Goal: Information Seeking & Learning: Stay updated

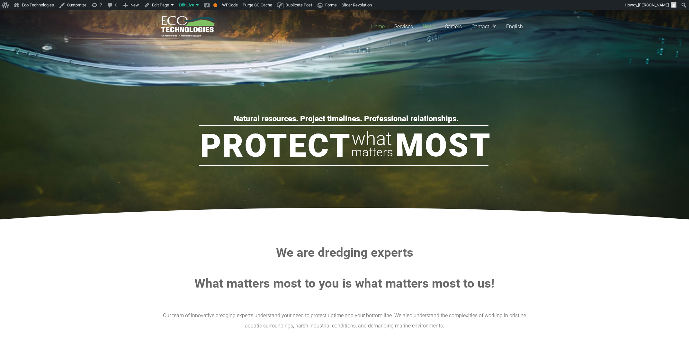
click at [436, 25] on link "News" at bounding box center [429, 26] width 22 height 32
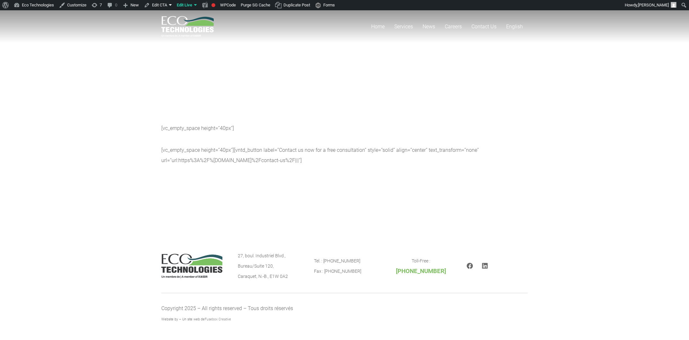
click at [577, 190] on div "Home Services Mine Tailings Dredging & Industrial Lagoons Dredging Marine Dredg…" at bounding box center [344, 119] width 689 height 219
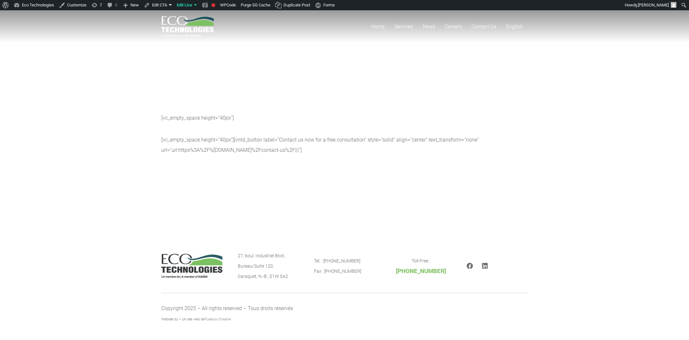
click at [362, 189] on div "Home Services Mine Tailings Dredging & Industrial Lagoons Dredging Marine Dredg…" at bounding box center [344, 119] width 689 height 219
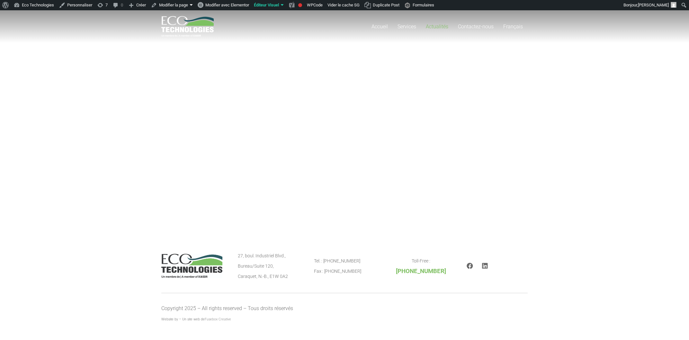
click at [436, 25] on span "Actualités" at bounding box center [437, 26] width 22 height 6
drag, startPoint x: 502, startPoint y: 187, endPoint x: 142, endPoint y: 21, distance: 397.1
click at [142, 21] on div "Accueil Services Dragage de parcs à résidus miniers Dragage de voies navigables…" at bounding box center [344, 119] width 689 height 219
click at [211, 117] on div "Accueil Services Dragage de parcs à résidus miniers Dragage de voies navigables…" at bounding box center [344, 119] width 689 height 219
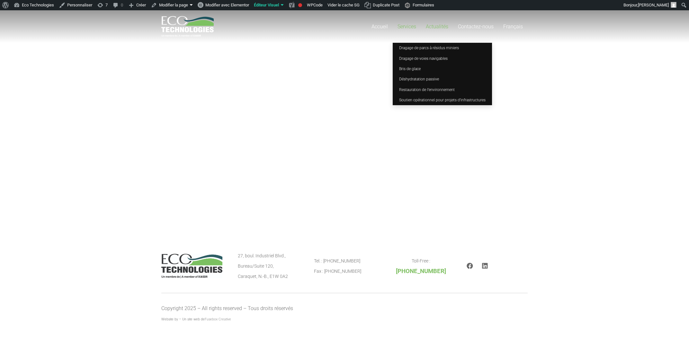
click at [397, 25] on link "Services" at bounding box center [407, 26] width 28 height 32
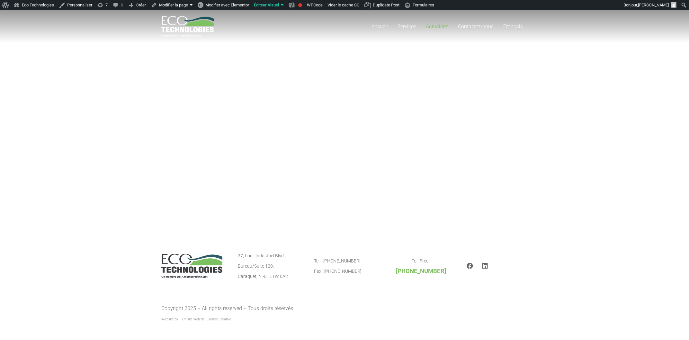
click at [328, 76] on div "Accueil Services Dragage de parcs à résidus miniers Dragage de voies navigables…" at bounding box center [344, 119] width 689 height 219
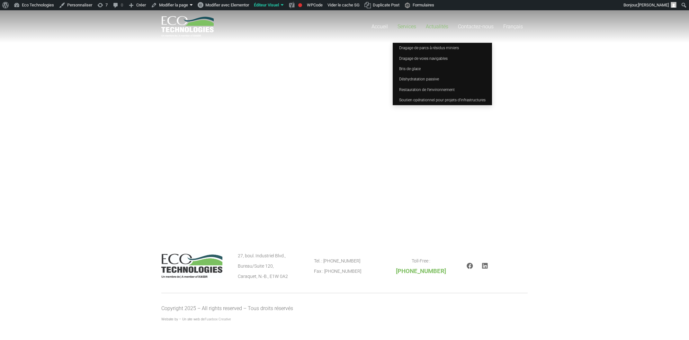
click at [410, 32] on link "Services" at bounding box center [407, 26] width 28 height 32
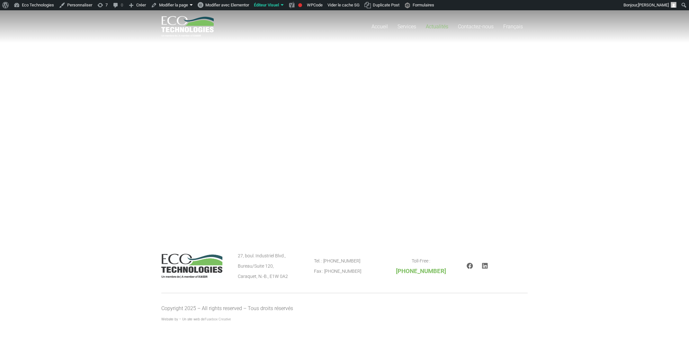
click at [136, 121] on div "Accueil Services Dragage de parcs à résidus miniers Dragage de voies navigables…" at bounding box center [344, 119] width 689 height 219
drag, startPoint x: 42, startPoint y: 101, endPoint x: 45, endPoint y: 64, distance: 37.7
click at [42, 102] on div "Accueil Services Dragage de parcs à résidus miniers Dragage de voies navigables…" at bounding box center [344, 119] width 689 height 219
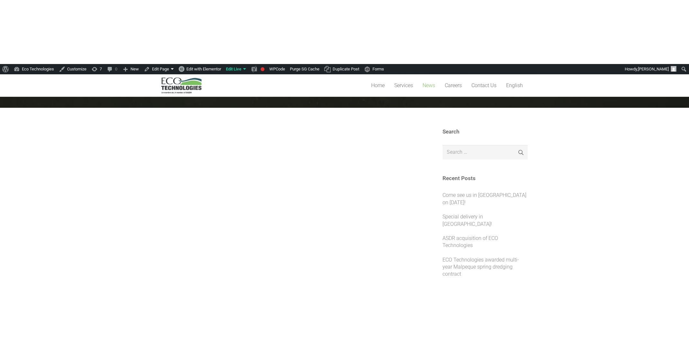
scroll to position [103, 0]
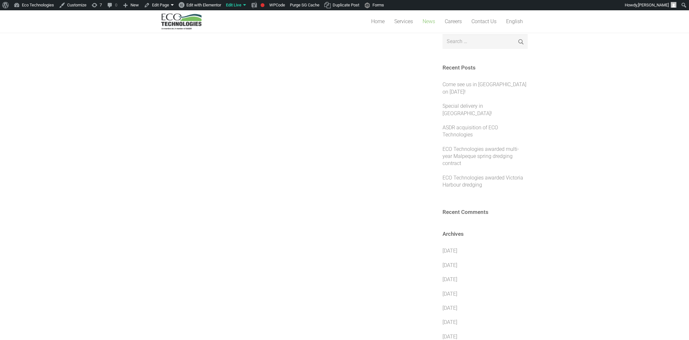
scroll to position [0, 0]
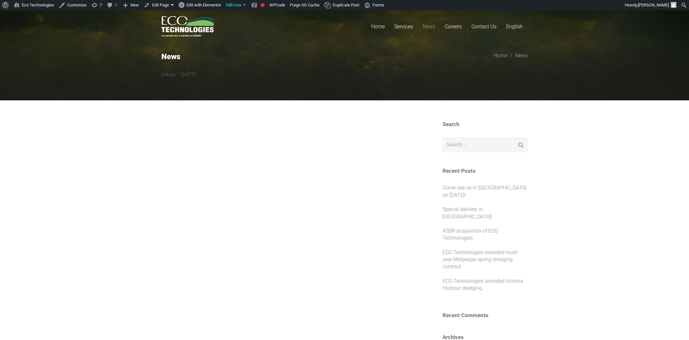
click at [582, 15] on div "Home Services Mine Tailings Dredging & Industrial Lagoons Dredging Marine Dredg…" at bounding box center [344, 26] width 689 height 32
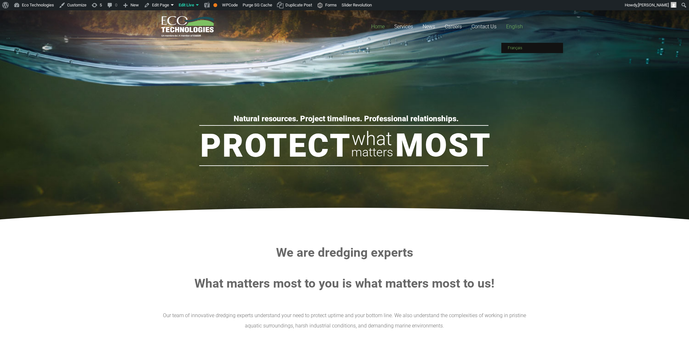
click at [517, 48] on span "Français" at bounding box center [515, 48] width 14 height 4
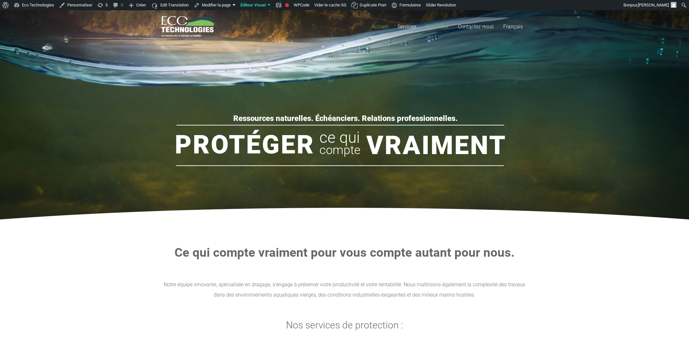
click at [429, 23] on span "Actualités" at bounding box center [437, 26] width 22 height 6
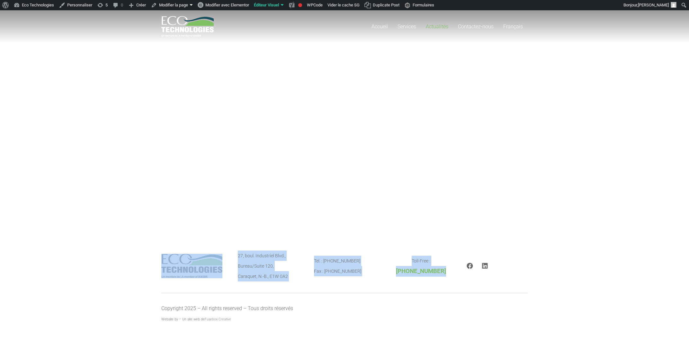
drag, startPoint x: 510, startPoint y: 243, endPoint x: 29, endPoint y: -27, distance: 551.7
click at [29, 10] on html "À propos de WordPress À propos de WordPress Contribuer Site de WordPress-FR Doc…" at bounding box center [344, 174] width 689 height 329
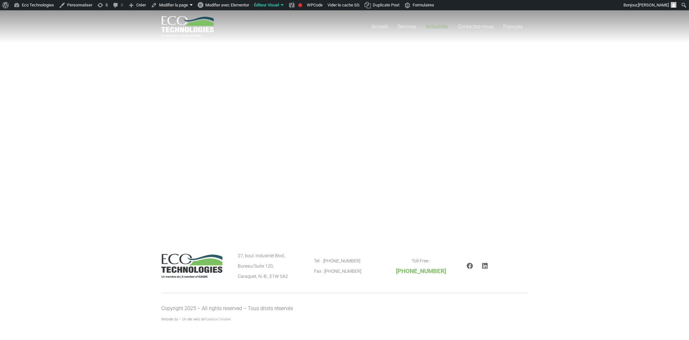
click at [122, 113] on div "Accueil Services Dragage de parcs à résidus miniers Dragage de voies navigables…" at bounding box center [344, 119] width 689 height 219
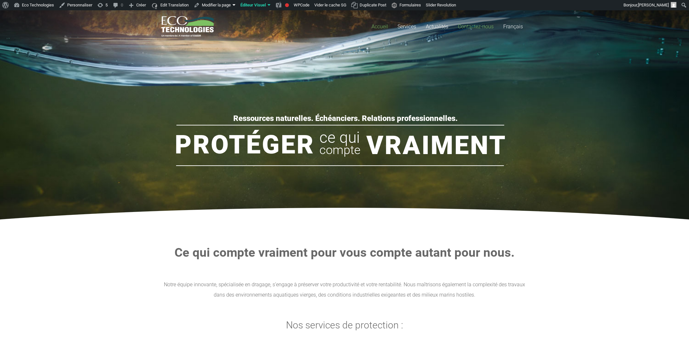
click at [484, 23] on span "Contactez-nous" at bounding box center [476, 26] width 36 height 6
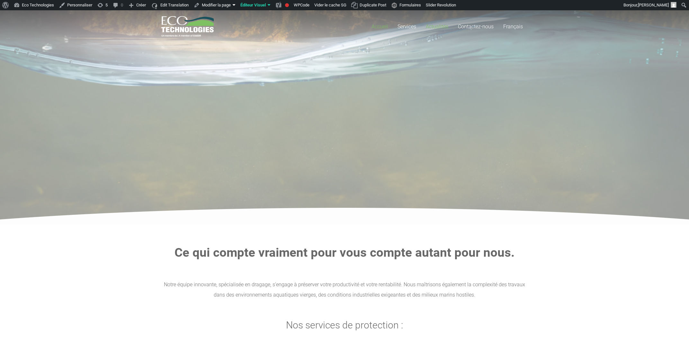
click at [444, 29] on span "Actualités" at bounding box center [437, 26] width 22 height 6
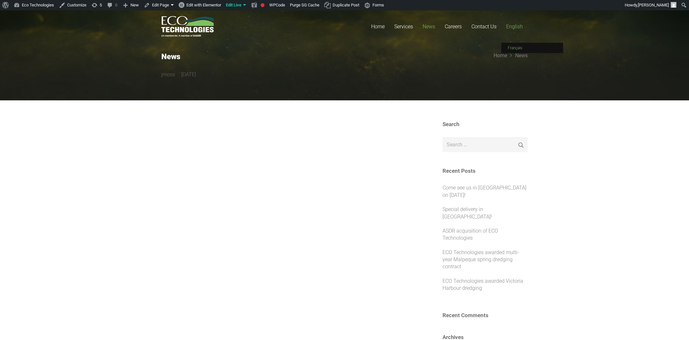
click at [530, 45] on link "Français" at bounding box center [532, 48] width 62 height 10
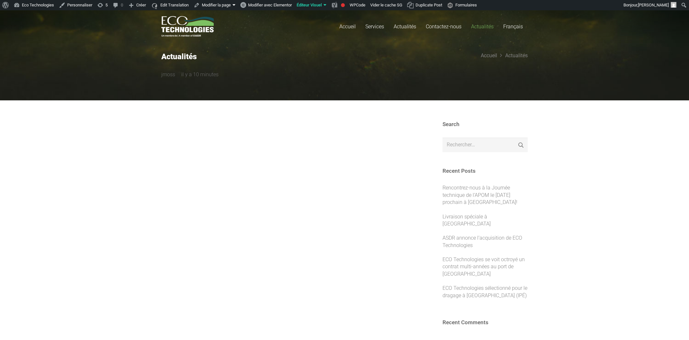
click at [297, 131] on div at bounding box center [288, 132] width 255 height 23
drag, startPoint x: 153, startPoint y: 75, endPoint x: 311, endPoint y: 71, distance: 157.8
click at [303, 72] on section "Actualités jmoss il y a 10 minutes Accueil Actualités" at bounding box center [344, 49] width 689 height 101
drag, startPoint x: 212, startPoint y: 172, endPoint x: 211, endPoint y: 176, distance: 4.5
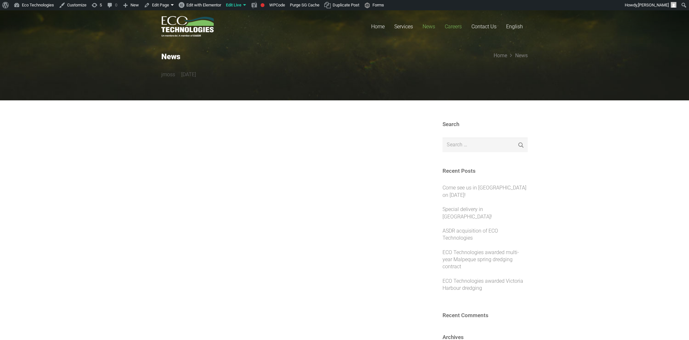
click at [456, 25] on span "Careers" at bounding box center [453, 26] width 17 height 6
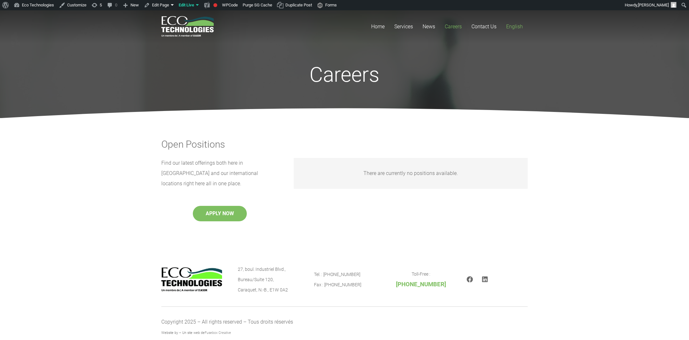
click at [519, 26] on span "English" at bounding box center [514, 26] width 17 height 6
click at [485, 25] on span "Contact Us" at bounding box center [483, 26] width 25 height 6
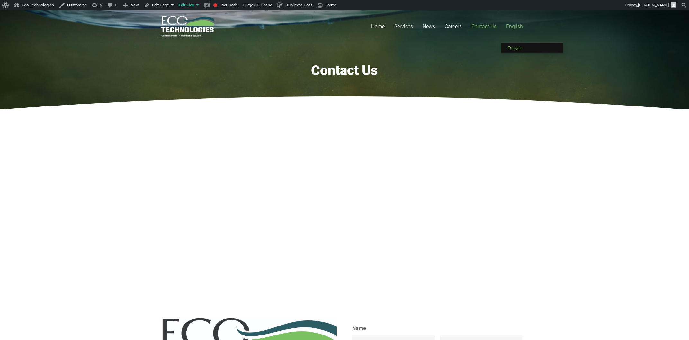
click at [513, 49] on span "Français" at bounding box center [515, 48] width 14 height 4
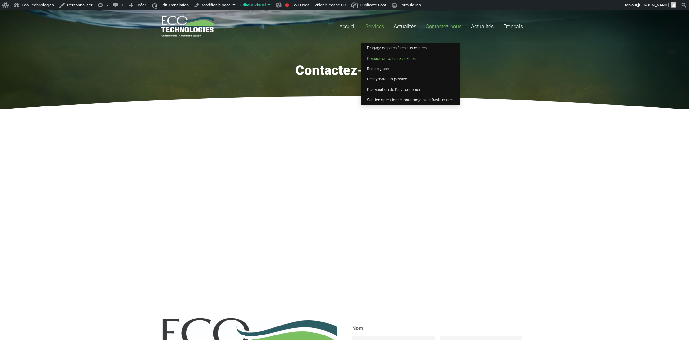
click at [377, 54] on link "Dragage de voies navigables" at bounding box center [409, 58] width 99 height 10
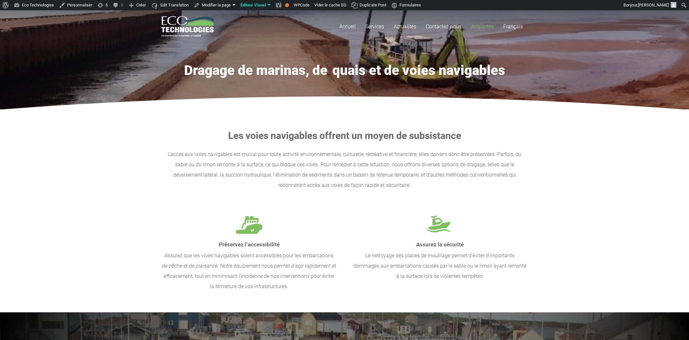
click at [469, 23] on link "Actualités" at bounding box center [482, 26] width 32 height 32
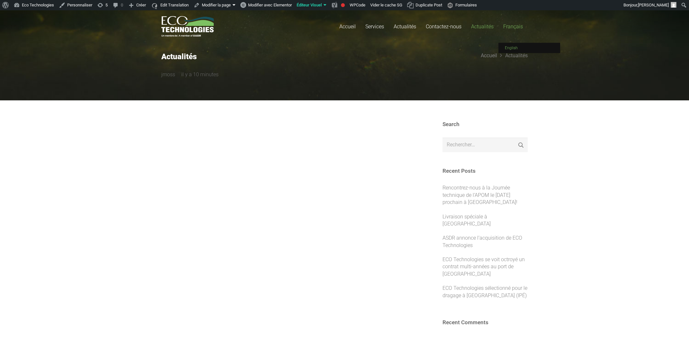
click at [514, 48] on span "English" at bounding box center [511, 48] width 13 height 4
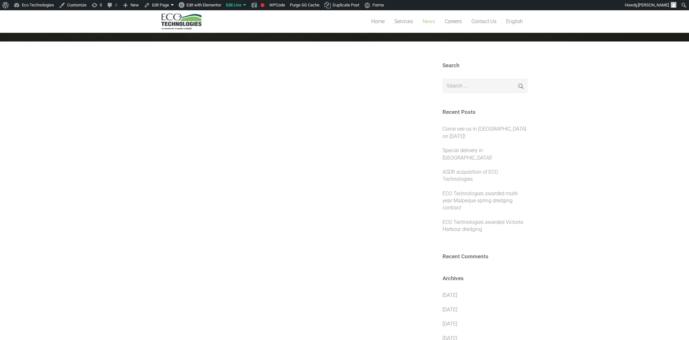
scroll to position [34, 0]
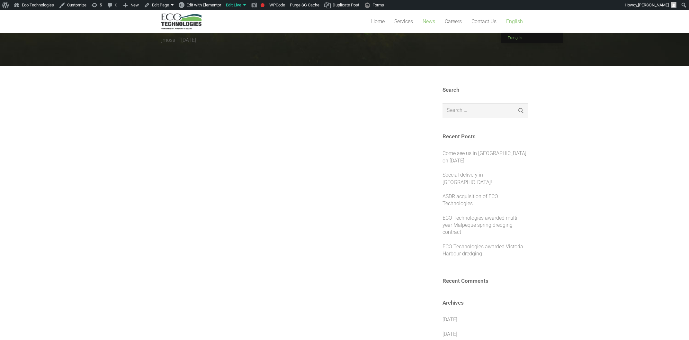
click at [517, 40] on link "Français" at bounding box center [532, 38] width 62 height 10
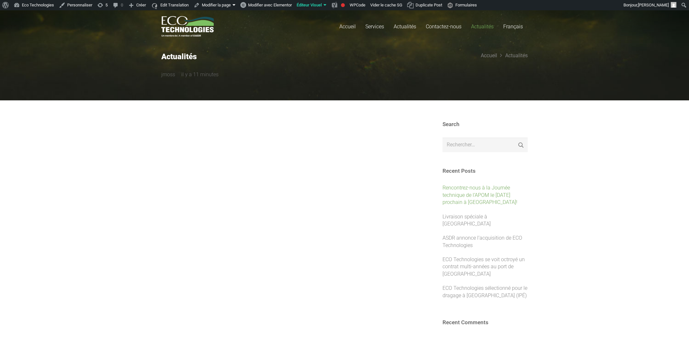
click at [480, 194] on link "Rencontrez-nous à la Journée technique de l’APOM le 11 septembre prochain à Sha…" at bounding box center [479, 194] width 75 height 21
click at [520, 45] on link "English" at bounding box center [529, 48] width 62 height 10
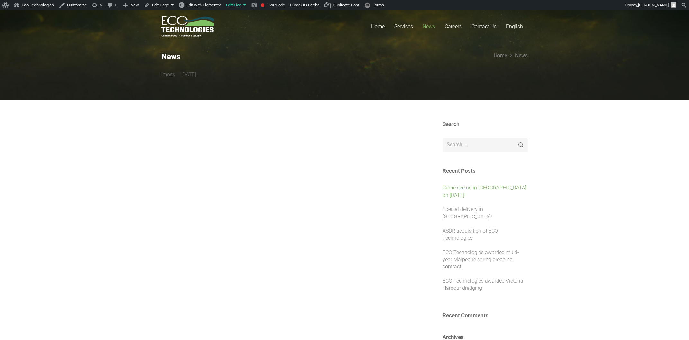
click at [457, 187] on link "Come see us in [GEOGRAPHIC_DATA] on [DATE]!" at bounding box center [484, 190] width 84 height 13
click at [65, 41] on div "Home Services Mine Tailings Dredging & Industrial Lagoons Dredging Marine Dredg…" at bounding box center [344, 26] width 689 height 32
click at [518, 20] on link "English" at bounding box center [514, 26] width 26 height 32
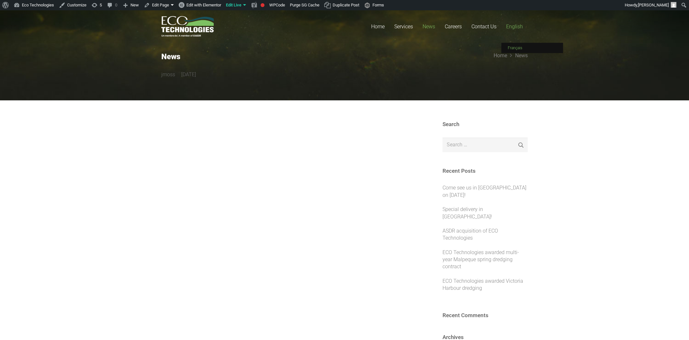
click at [517, 44] on link "Français" at bounding box center [532, 48] width 62 height 10
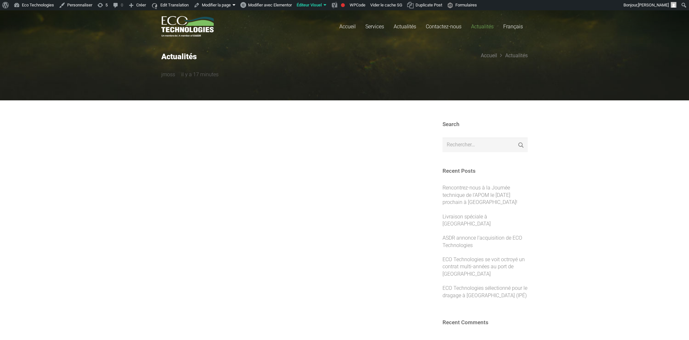
click at [435, 23] on link "Contactez-nous" at bounding box center [443, 26] width 45 height 32
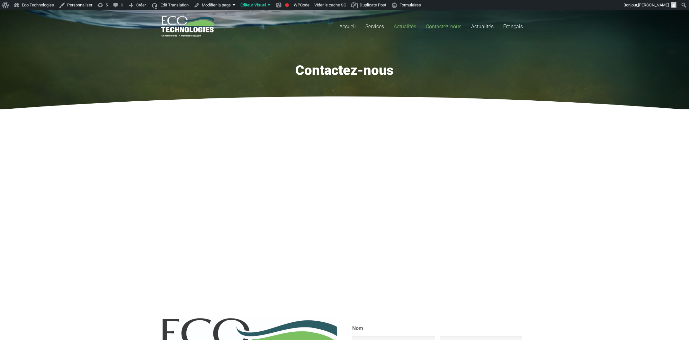
click at [413, 22] on link "Actualités" at bounding box center [405, 26] width 32 height 32
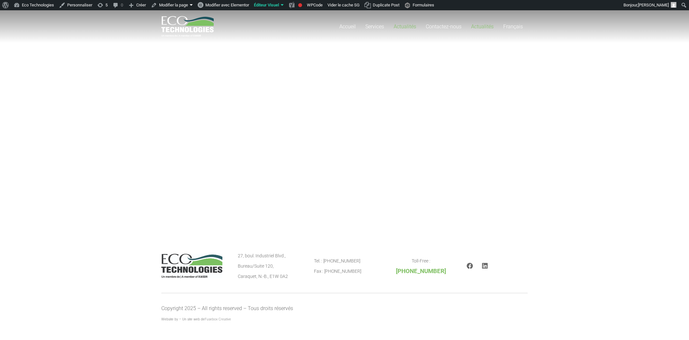
click at [484, 24] on span "Actualités" at bounding box center [482, 26] width 22 height 6
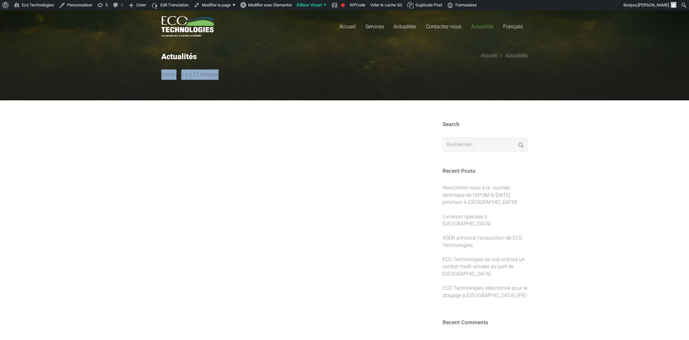
drag, startPoint x: 120, startPoint y: 82, endPoint x: 271, endPoint y: 83, distance: 150.7
click at [256, 81] on section "Actualités jmoss il y a 17 minutes Accueil Actualités" at bounding box center [344, 49] width 689 height 101
click at [280, 82] on section "Actualités jmoss il y a 17 minutes Accueil Actualités" at bounding box center [344, 49] width 689 height 101
drag, startPoint x: 297, startPoint y: 74, endPoint x: 62, endPoint y: 71, distance: 235.8
click at [94, 70] on section "Actualités jmoss il y a 17 minutes Accueil Actualités" at bounding box center [344, 49] width 689 height 101
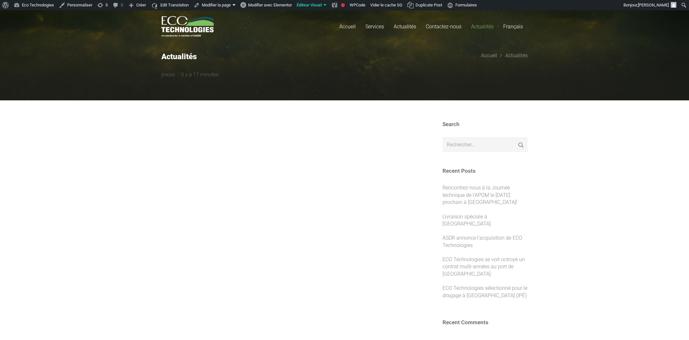
click at [190, 135] on div at bounding box center [288, 132] width 255 height 23
click at [517, 44] on link "English" at bounding box center [529, 48] width 62 height 10
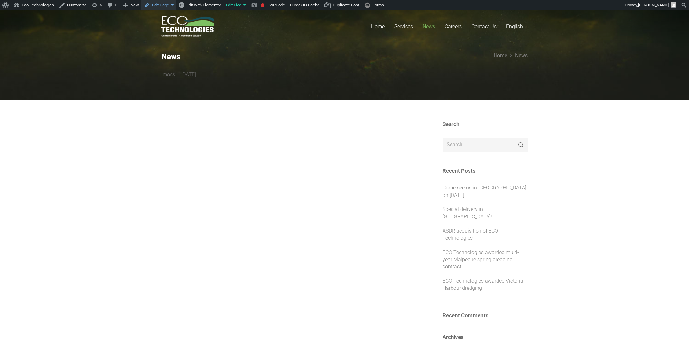
click at [161, 4] on link "Edit Page" at bounding box center [158, 5] width 35 height 10
click at [154, 33] on div "Page Template" at bounding box center [166, 34] width 51 height 8
click at [155, 41] on link "News Template" at bounding box center [166, 41] width 51 height 8
